Goal: Transaction & Acquisition: Purchase product/service

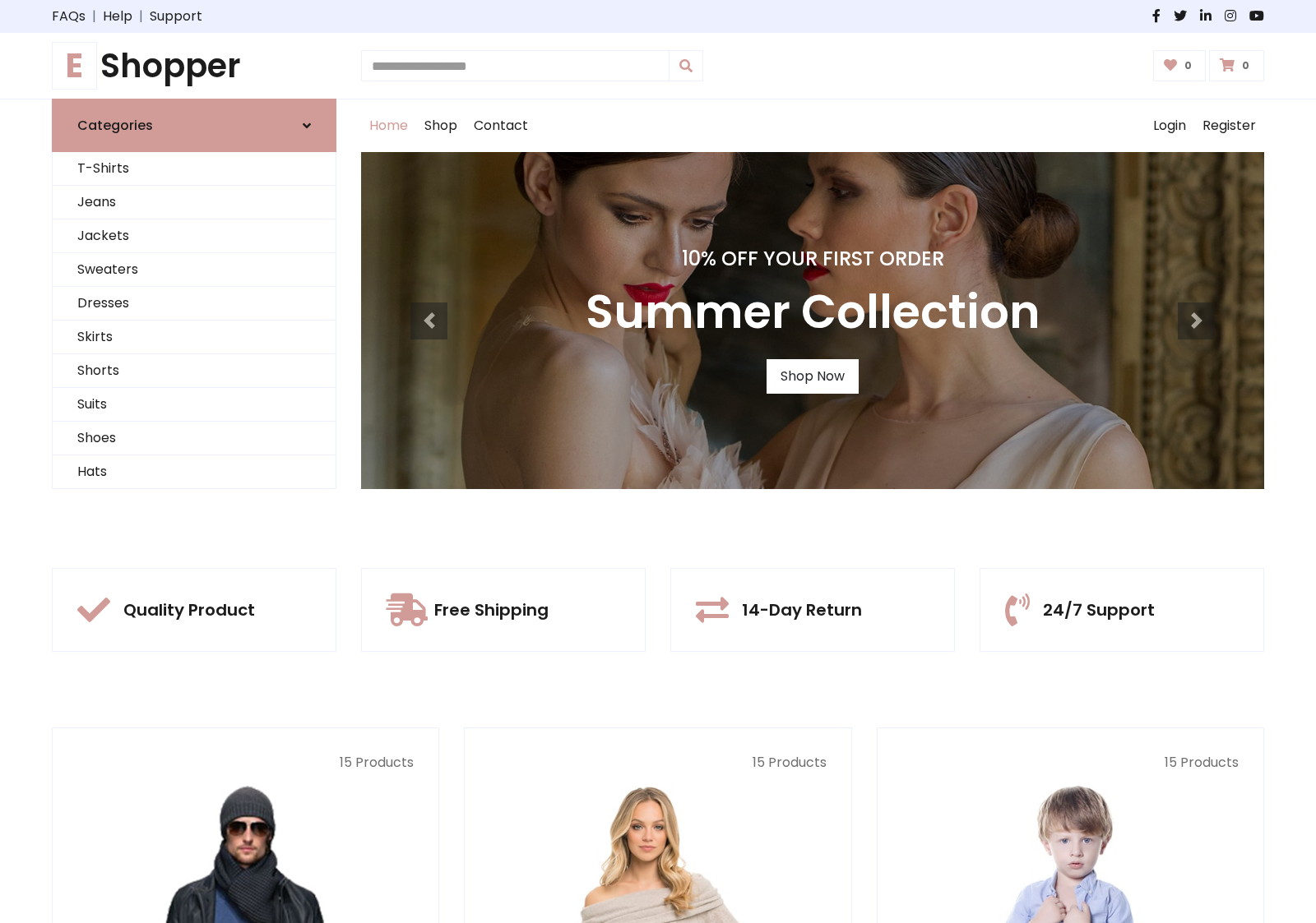
click at [658, 461] on div "10% Off Your First Order Summer Collection Shop Now" at bounding box center [812, 320] width 903 height 337
click at [811, 376] on link "Shop Now" at bounding box center [812, 377] width 92 height 35
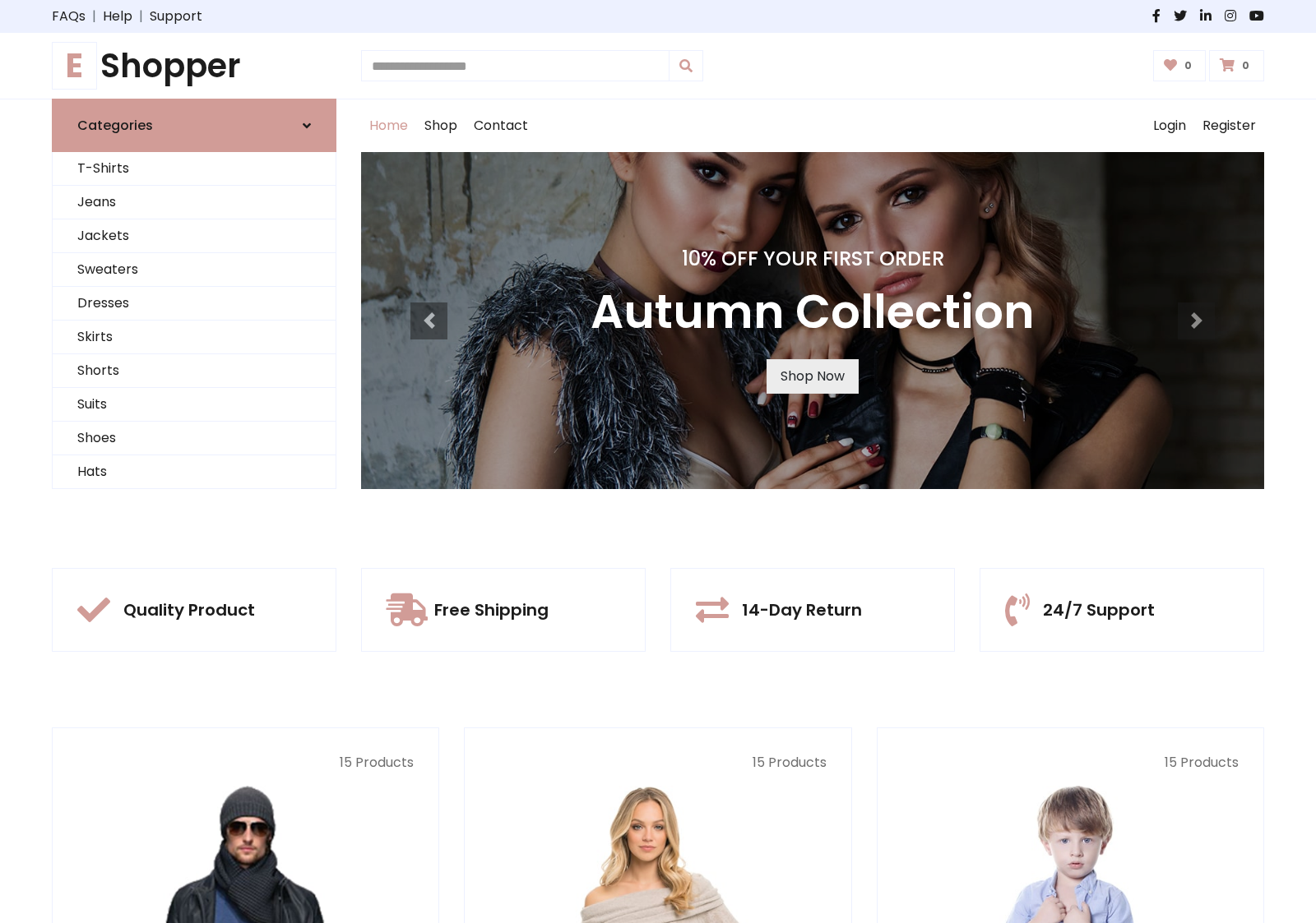
click at [811, 376] on link "Shop Now" at bounding box center [812, 377] width 92 height 35
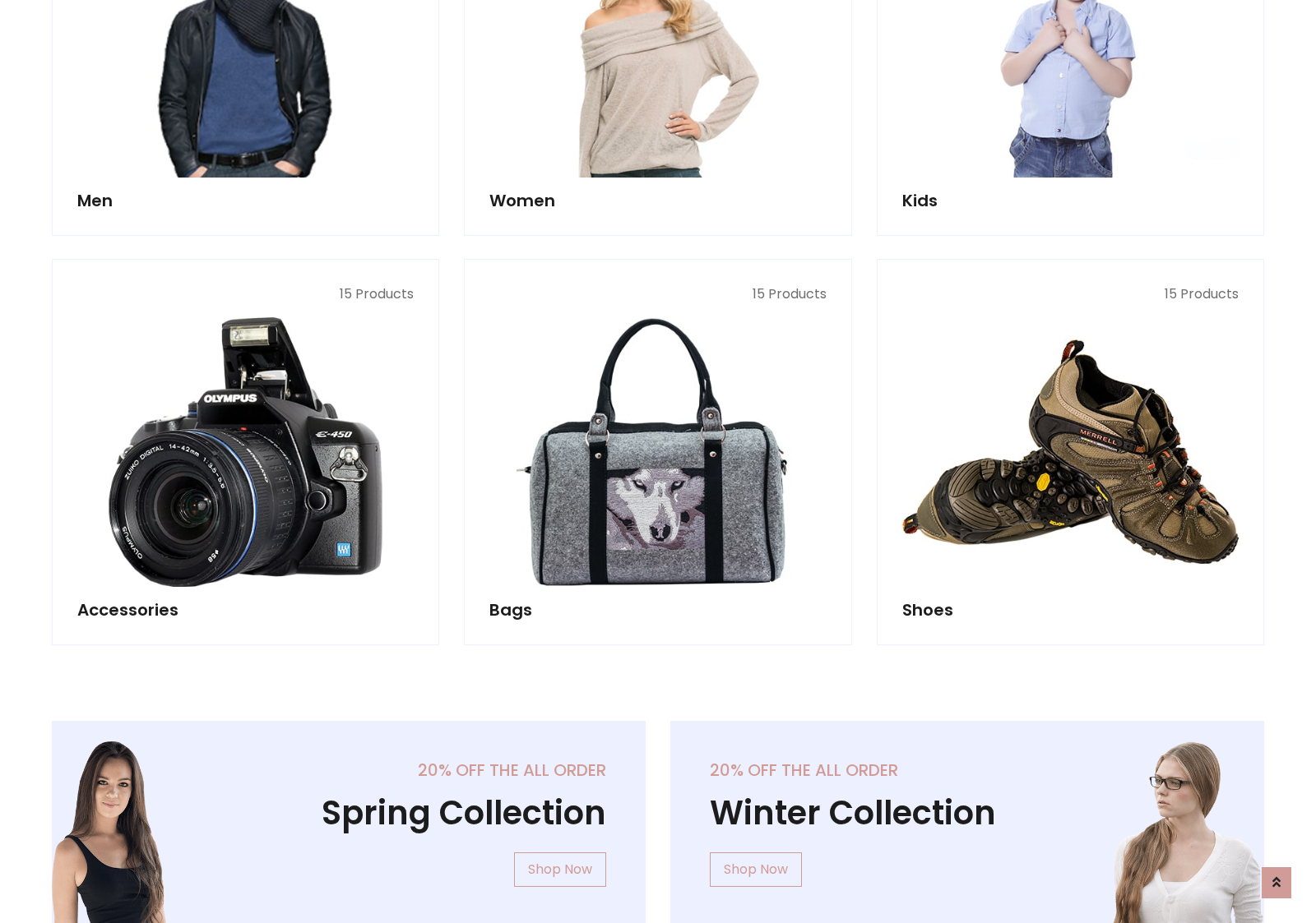
scroll to position [1639, 0]
